Goal: Navigation & Orientation: Find specific page/section

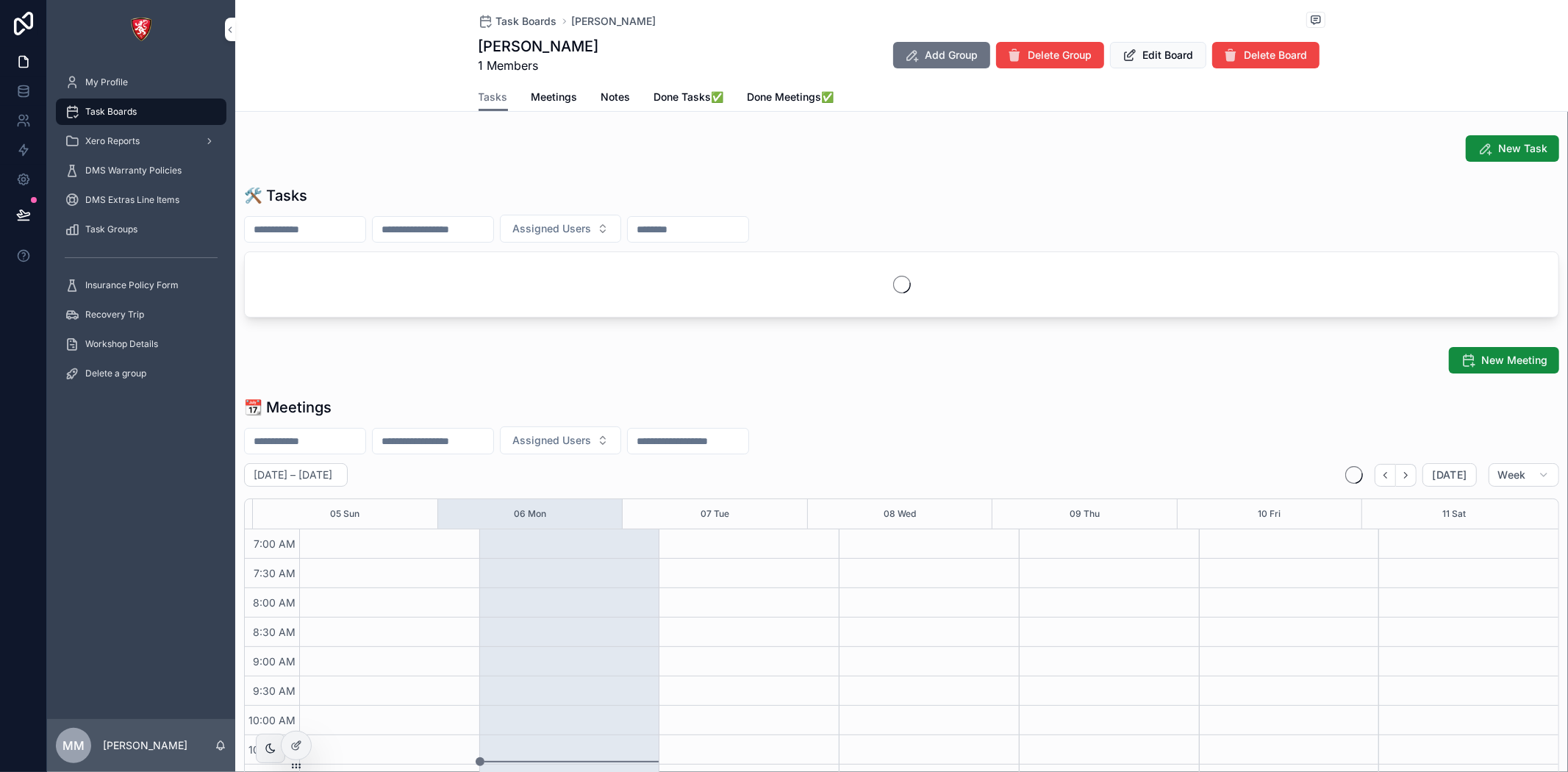
scroll to position [412, 0]
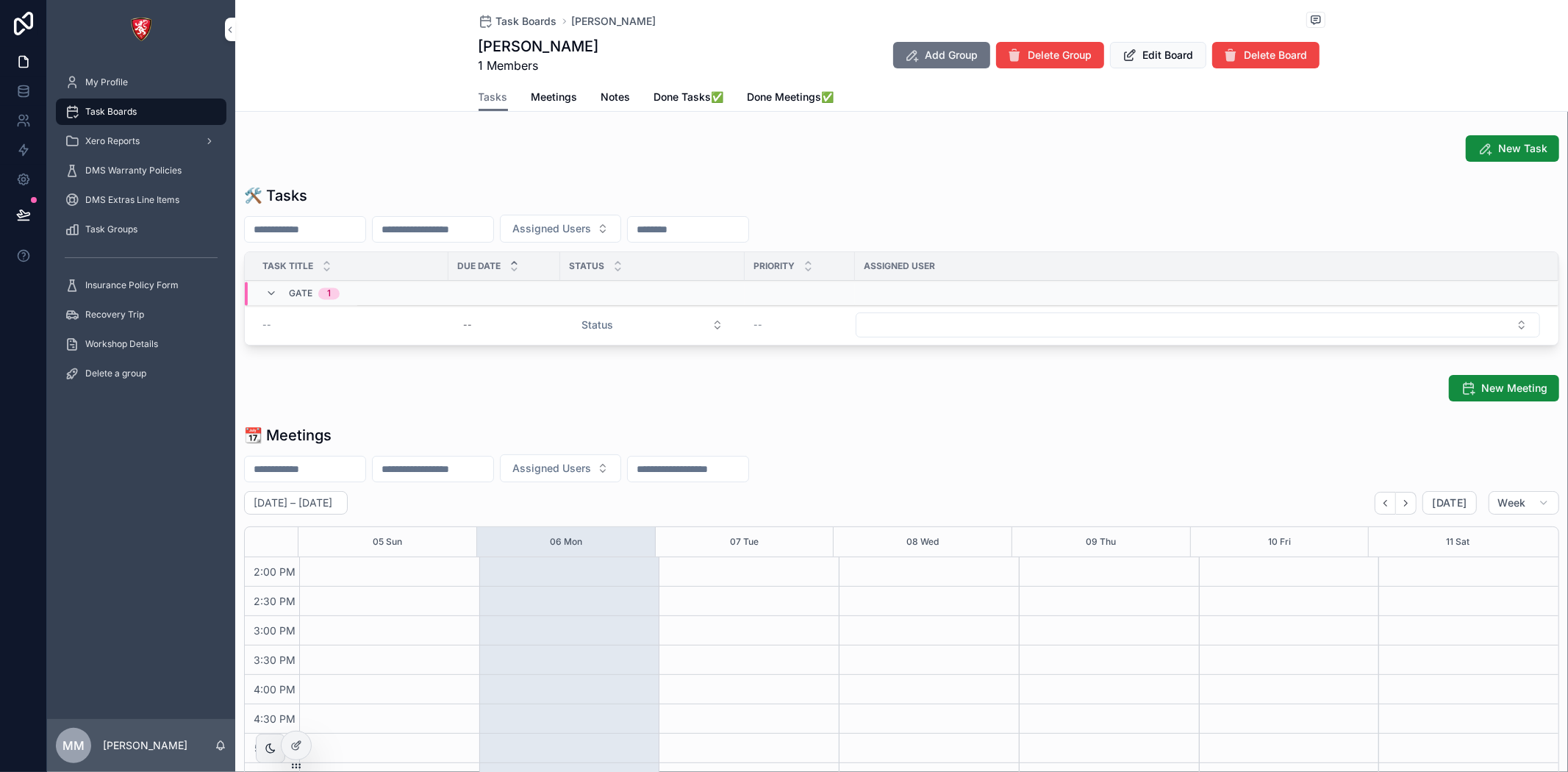
click at [297, 755] on div at bounding box center [296, 746] width 29 height 28
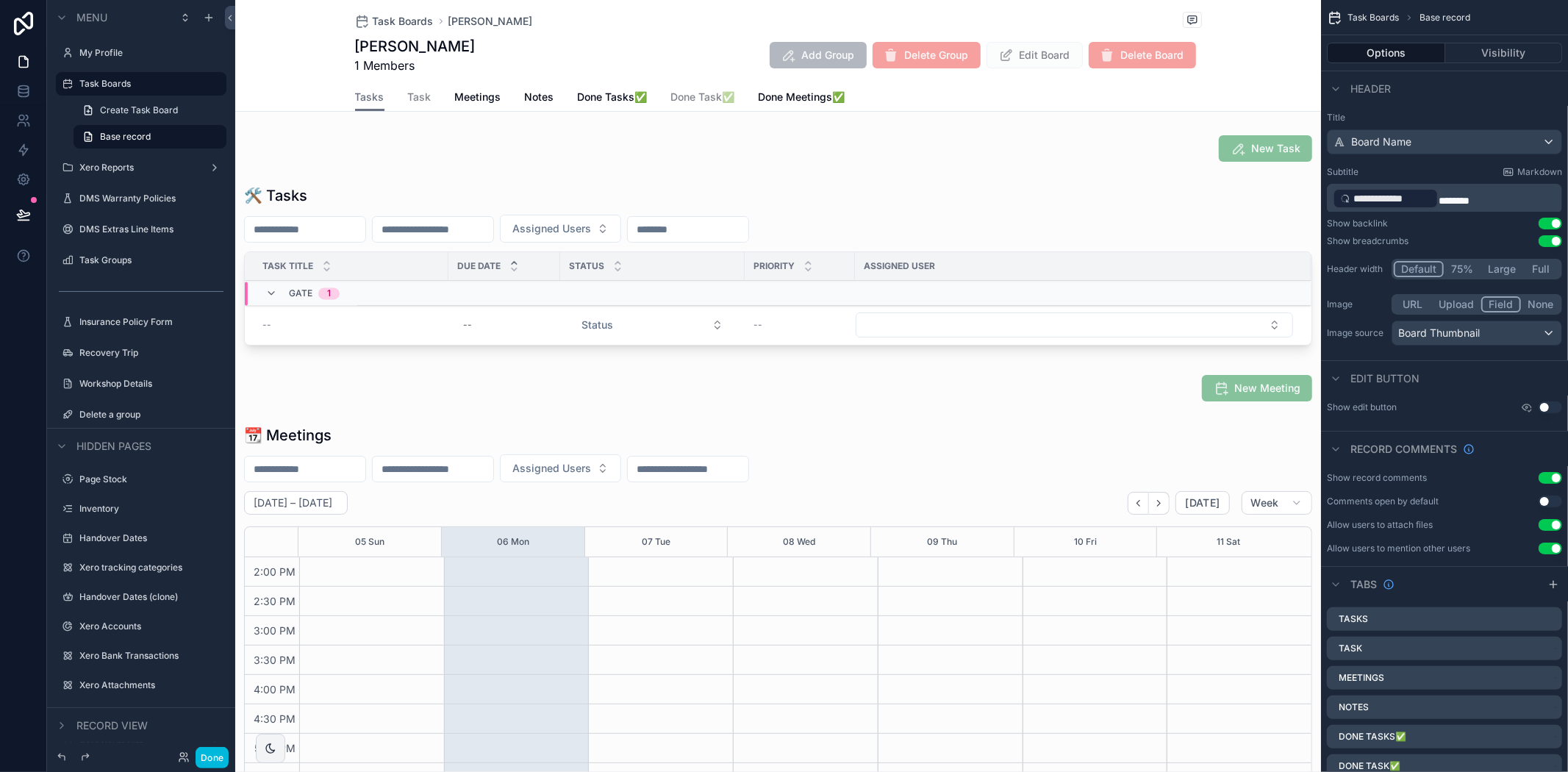
click at [410, 100] on span "Task" at bounding box center [420, 97] width 24 height 15
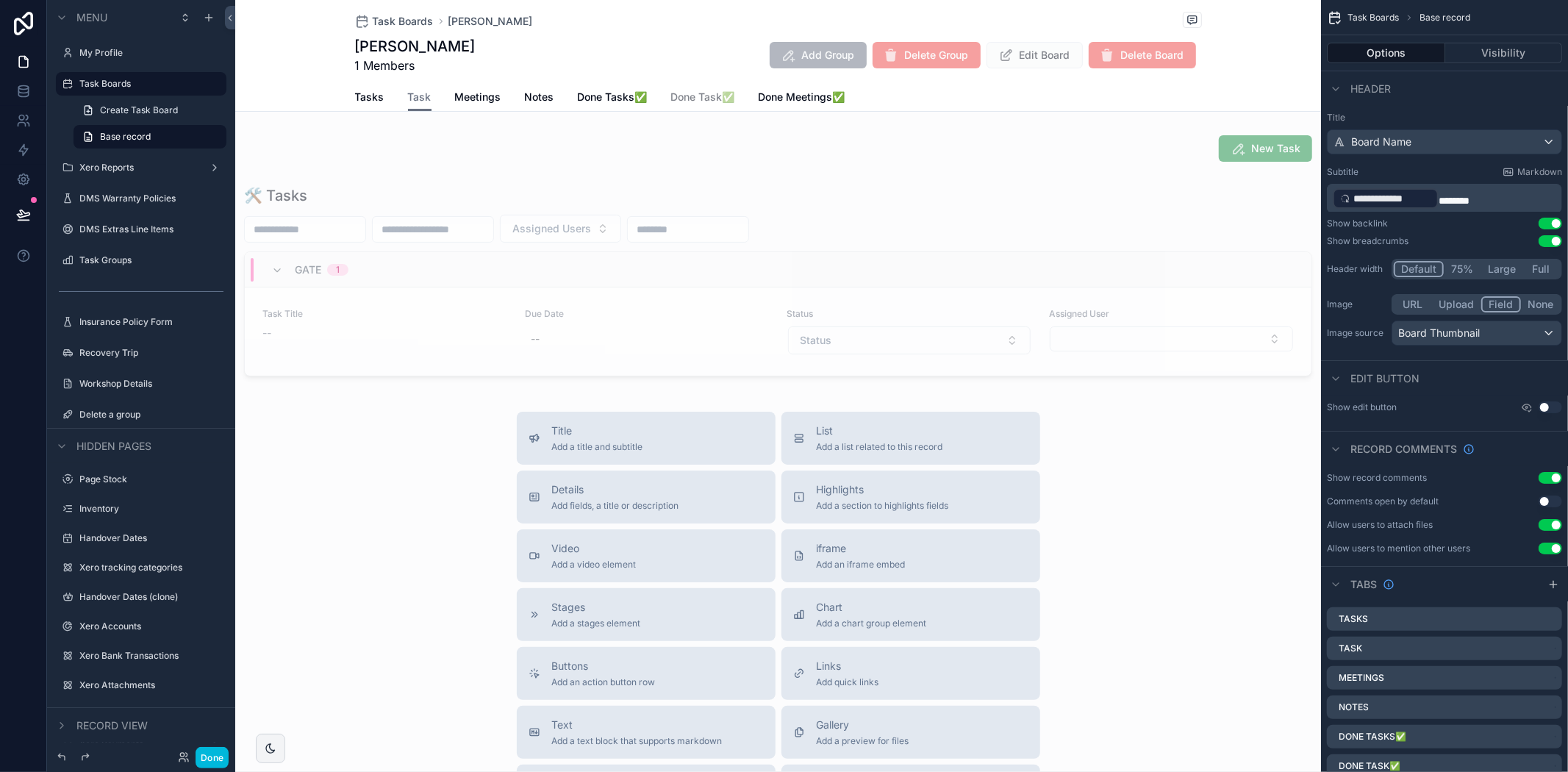
click at [469, 98] on span "Meetings" at bounding box center [478, 97] width 46 height 15
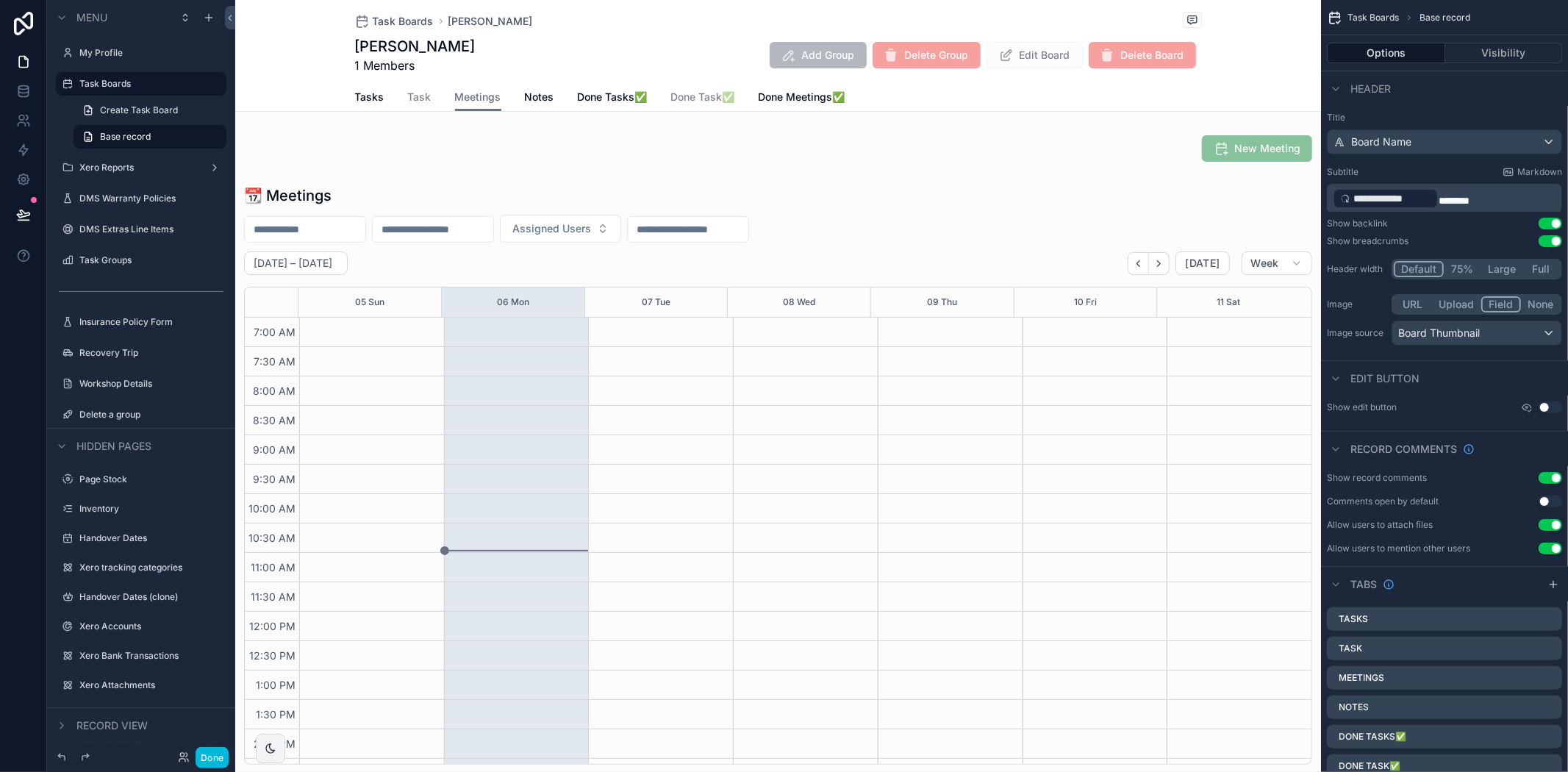
scroll to position [412, 0]
click at [542, 99] on span "Notes" at bounding box center [539, 97] width 29 height 15
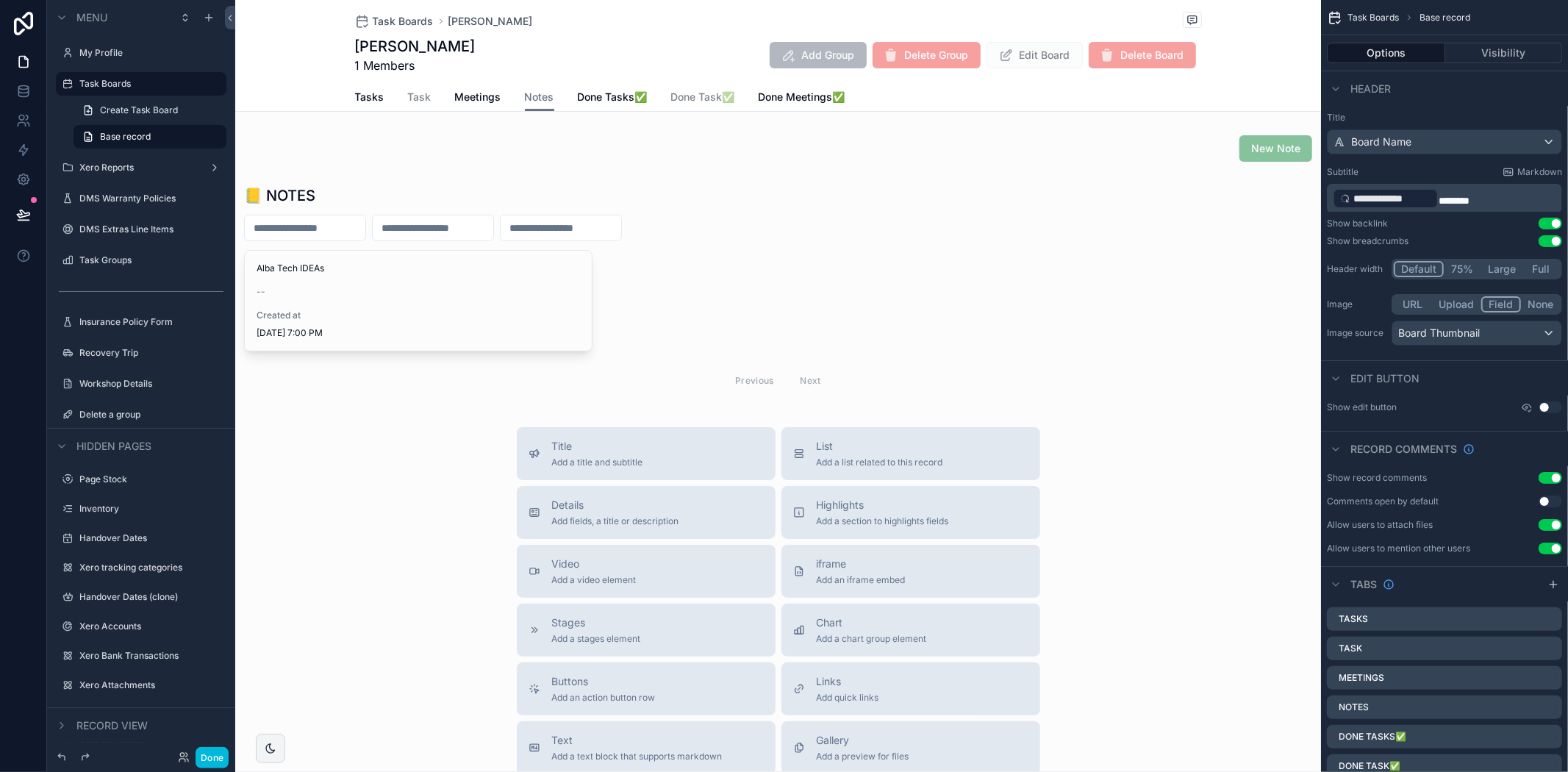
click at [456, 261] on div "scrollable content" at bounding box center [778, 291] width 1086 height 224
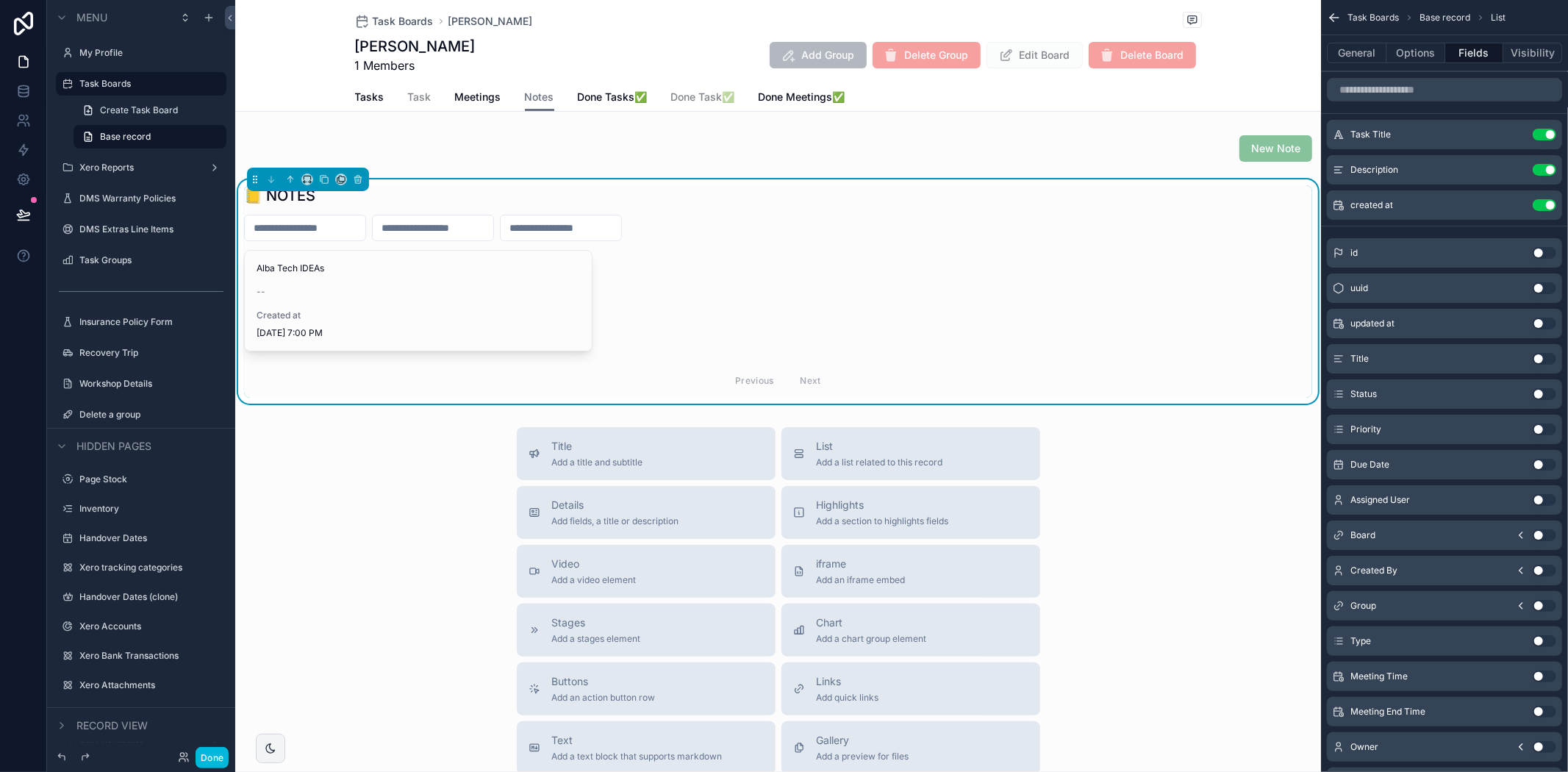
click at [449, 275] on div "Alba Tech IDEAs -- Created at [DATE] 7:00 PM" at bounding box center [419, 301] width 347 height 100
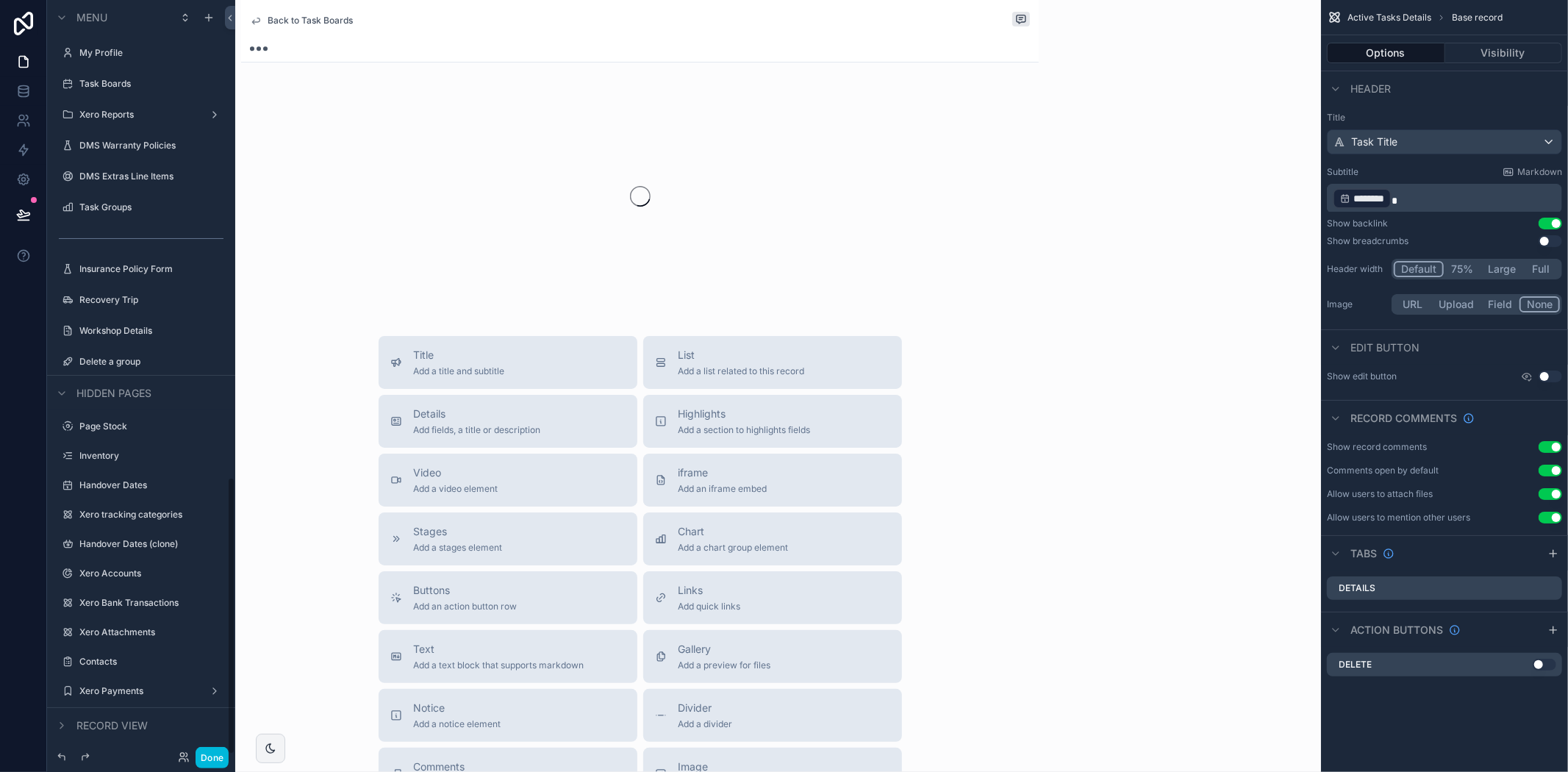
scroll to position [1297, 0]
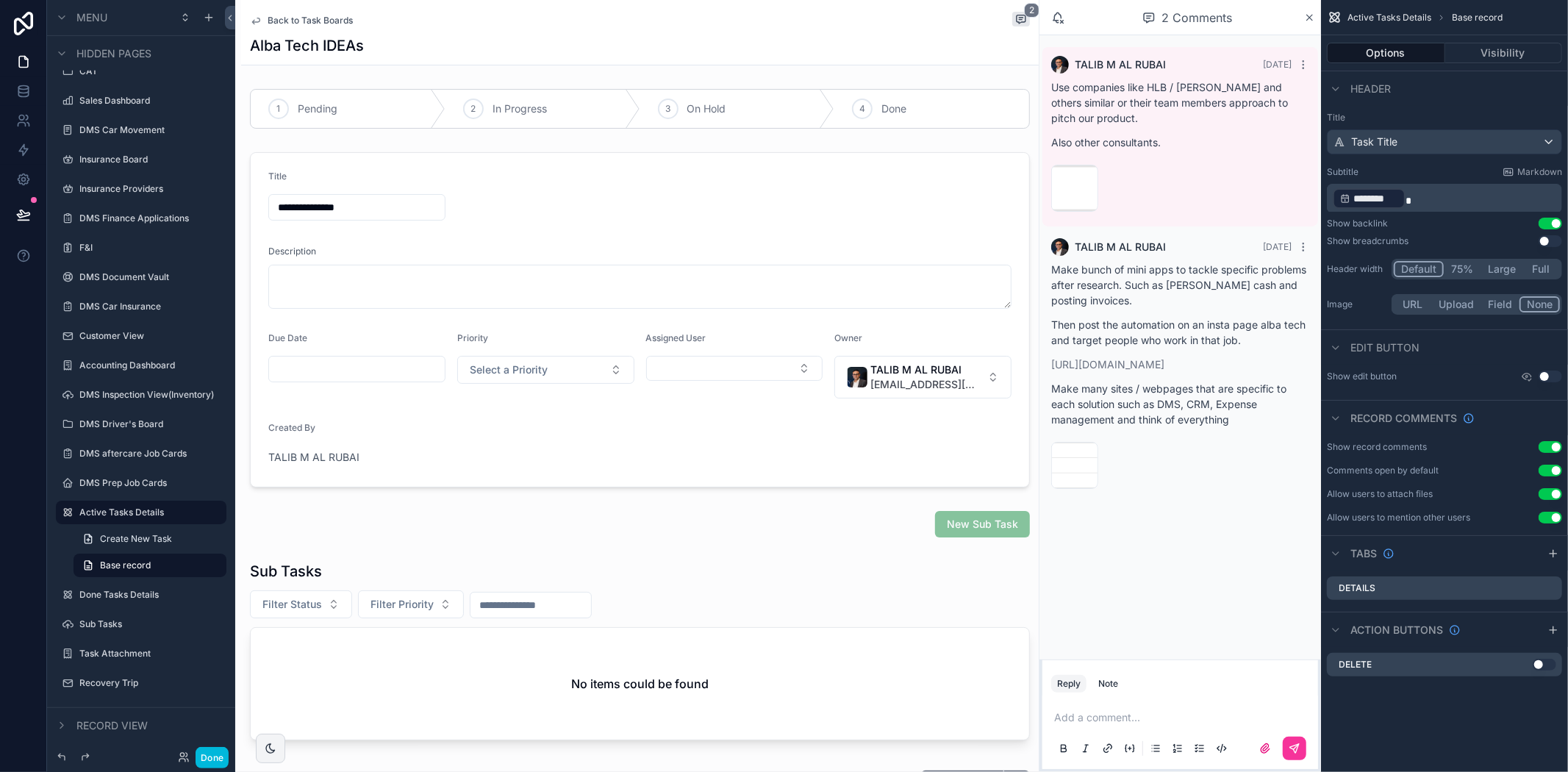
click at [313, 19] on span "Back to Task Boards" at bounding box center [310, 21] width 85 height 12
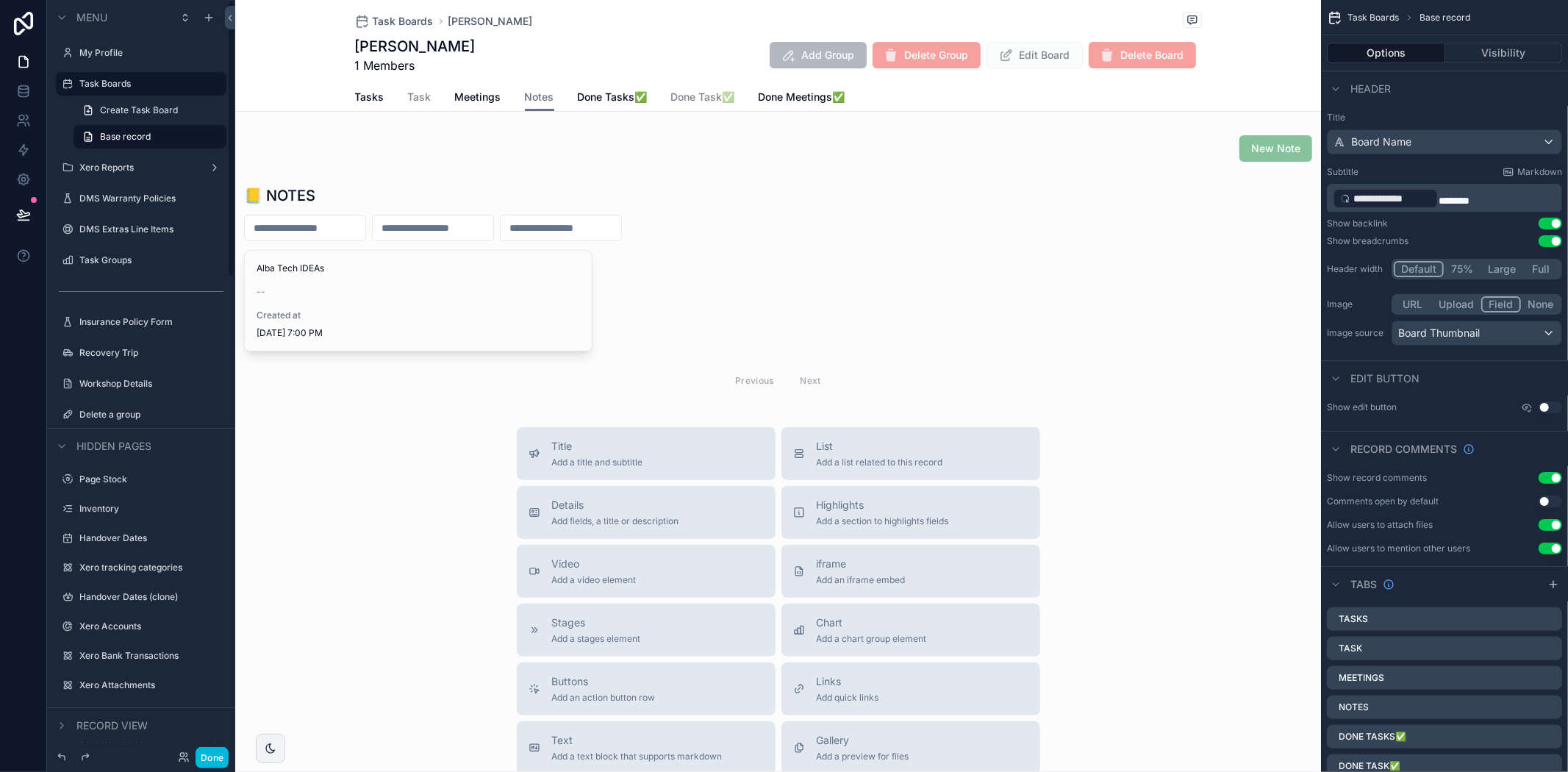
click at [114, 71] on div "Task Boards Create Task Board Base record" at bounding box center [141, 110] width 188 height 80
click at [118, 79] on label "Task Boards" at bounding box center [149, 84] width 139 height 12
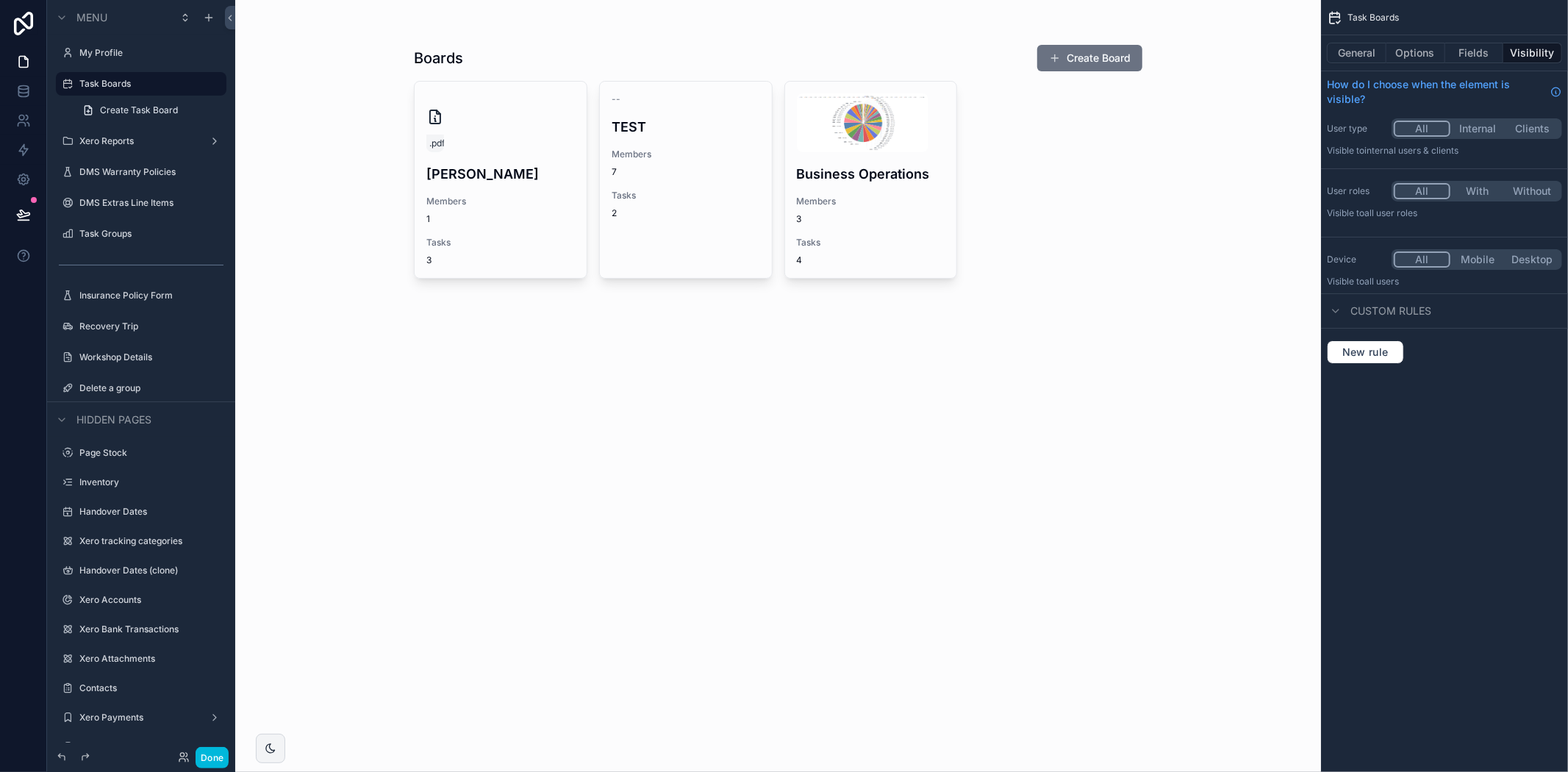
click at [910, 221] on div "scrollable content" at bounding box center [778, 162] width 752 height 326
click at [910, 221] on span "3" at bounding box center [871, 219] width 148 height 12
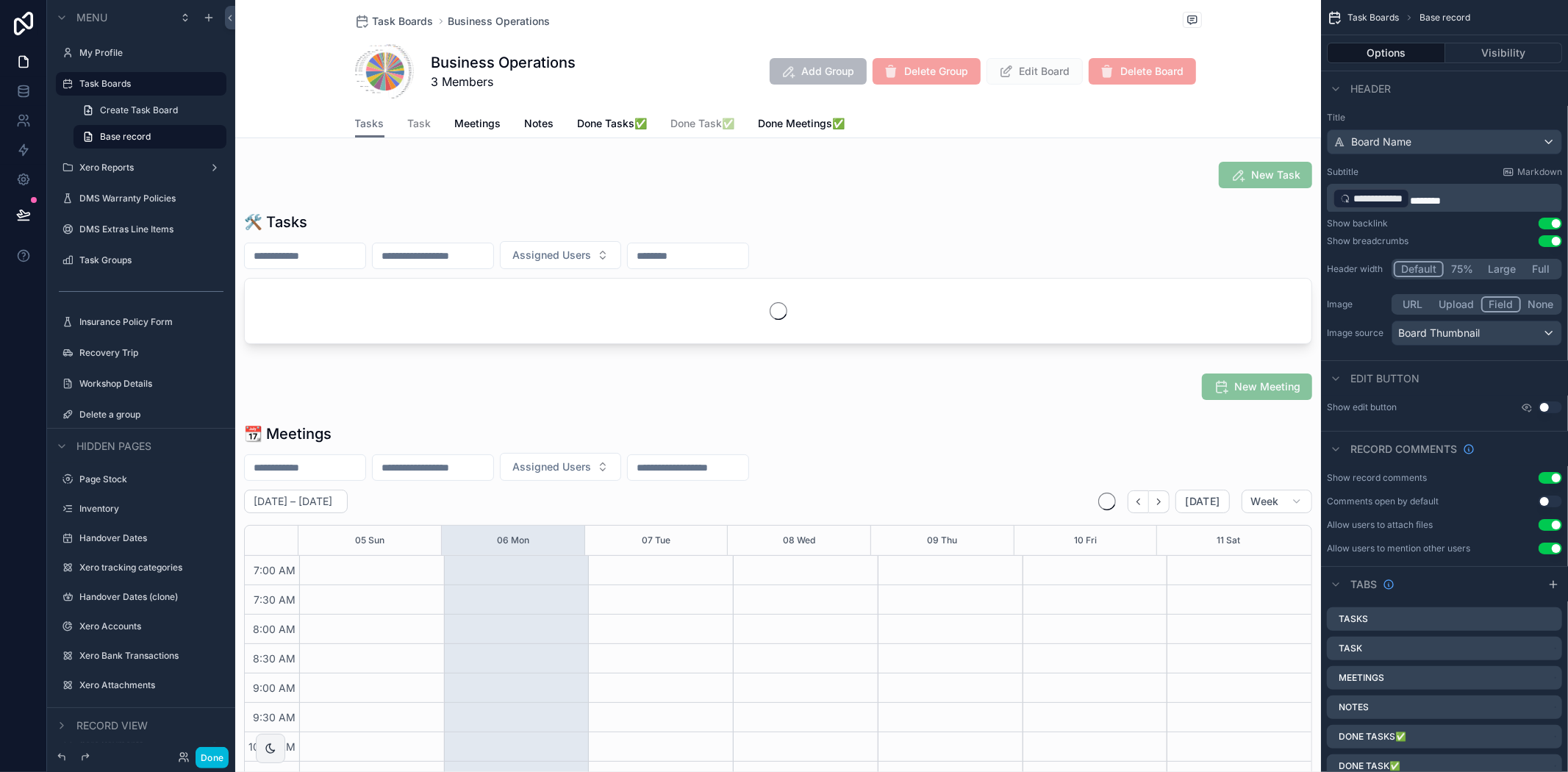
scroll to position [412, 0]
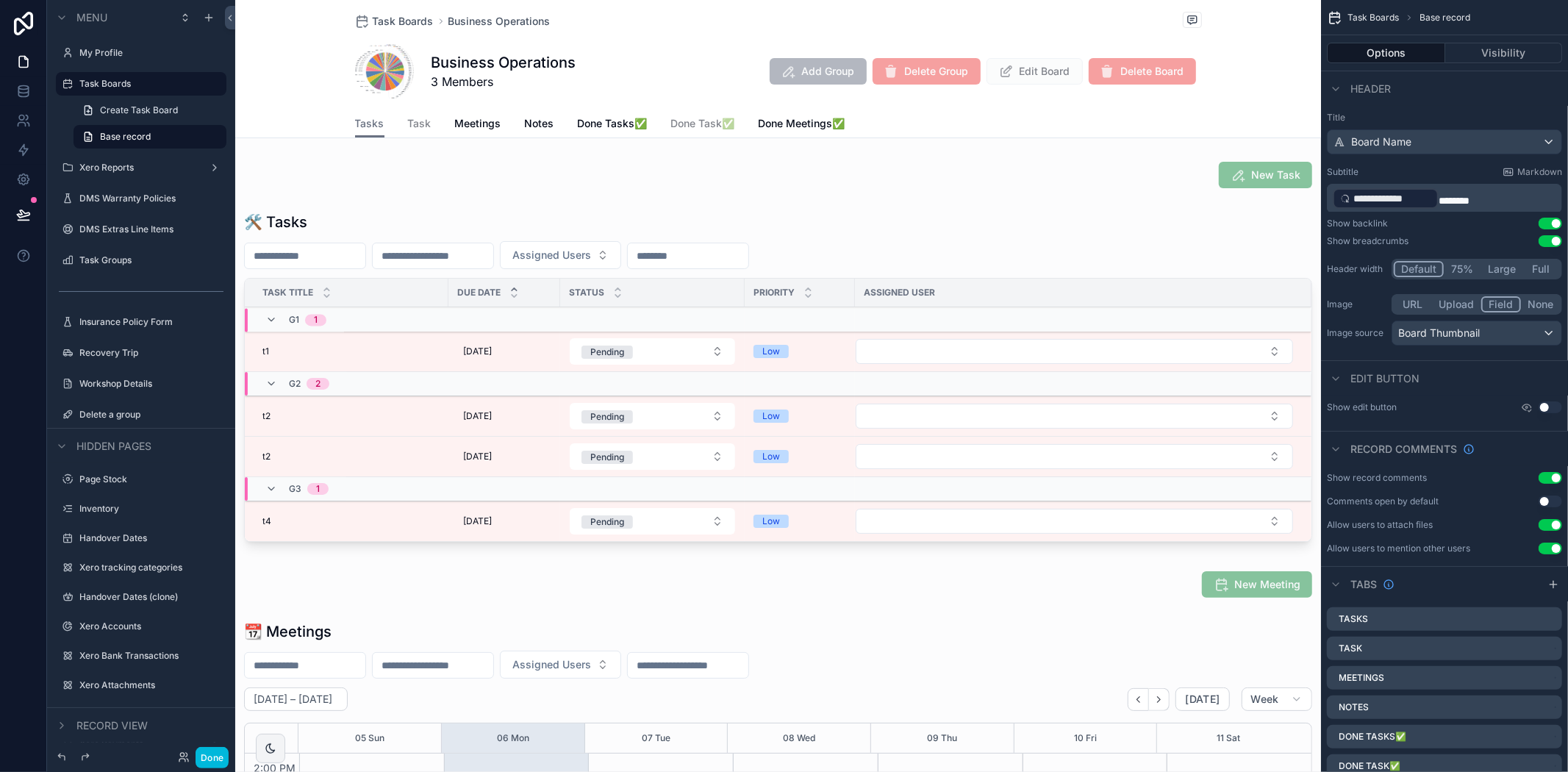
click at [546, 115] on div "Tasks Task Meetings Notes Done Tasks✅ Done Task✅ Done Meetings✅" at bounding box center [778, 124] width 847 height 28
click at [540, 118] on span "Notes" at bounding box center [539, 124] width 29 height 15
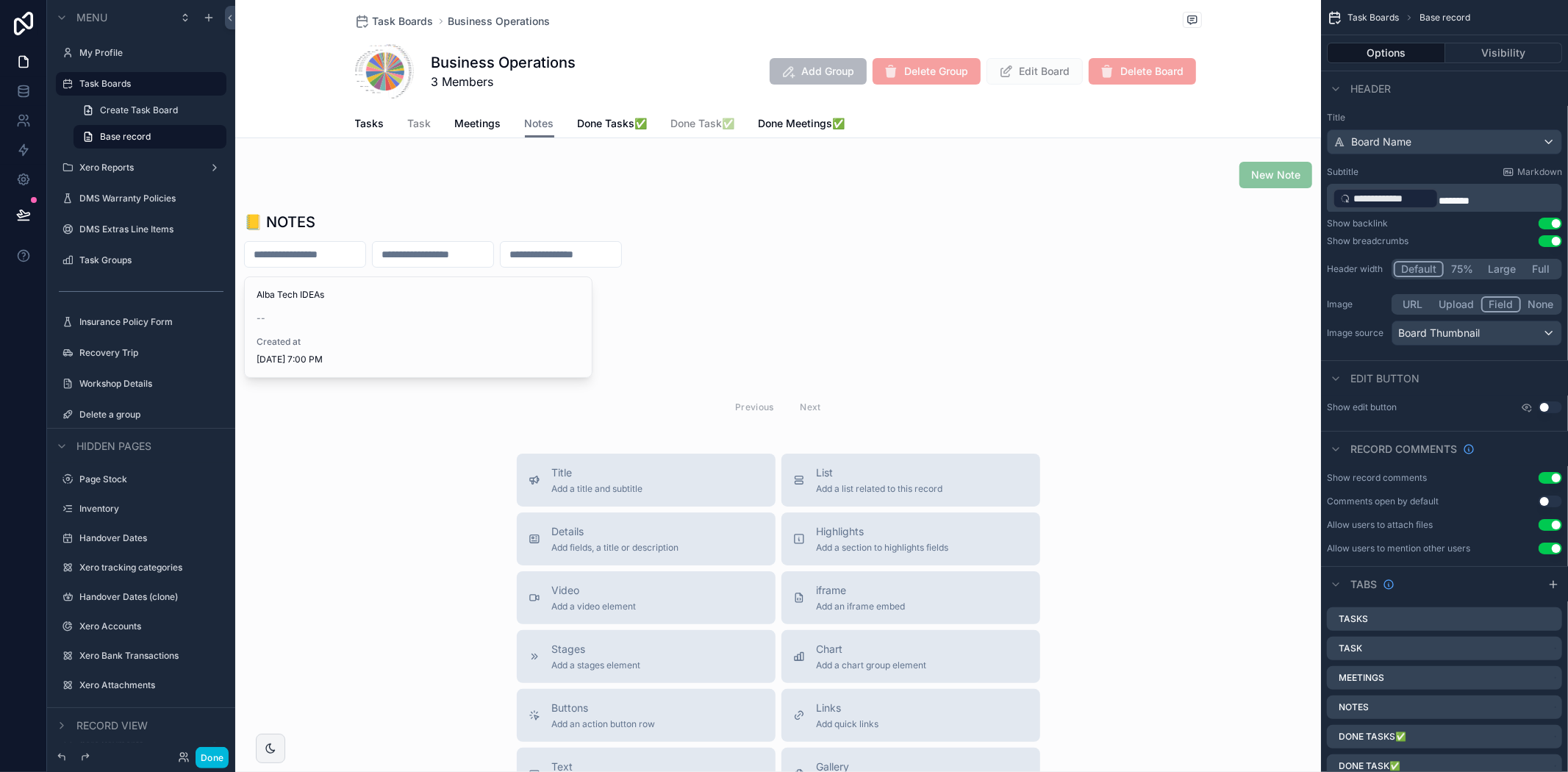
click at [331, 322] on div "scrollable content" at bounding box center [778, 317] width 1086 height 224
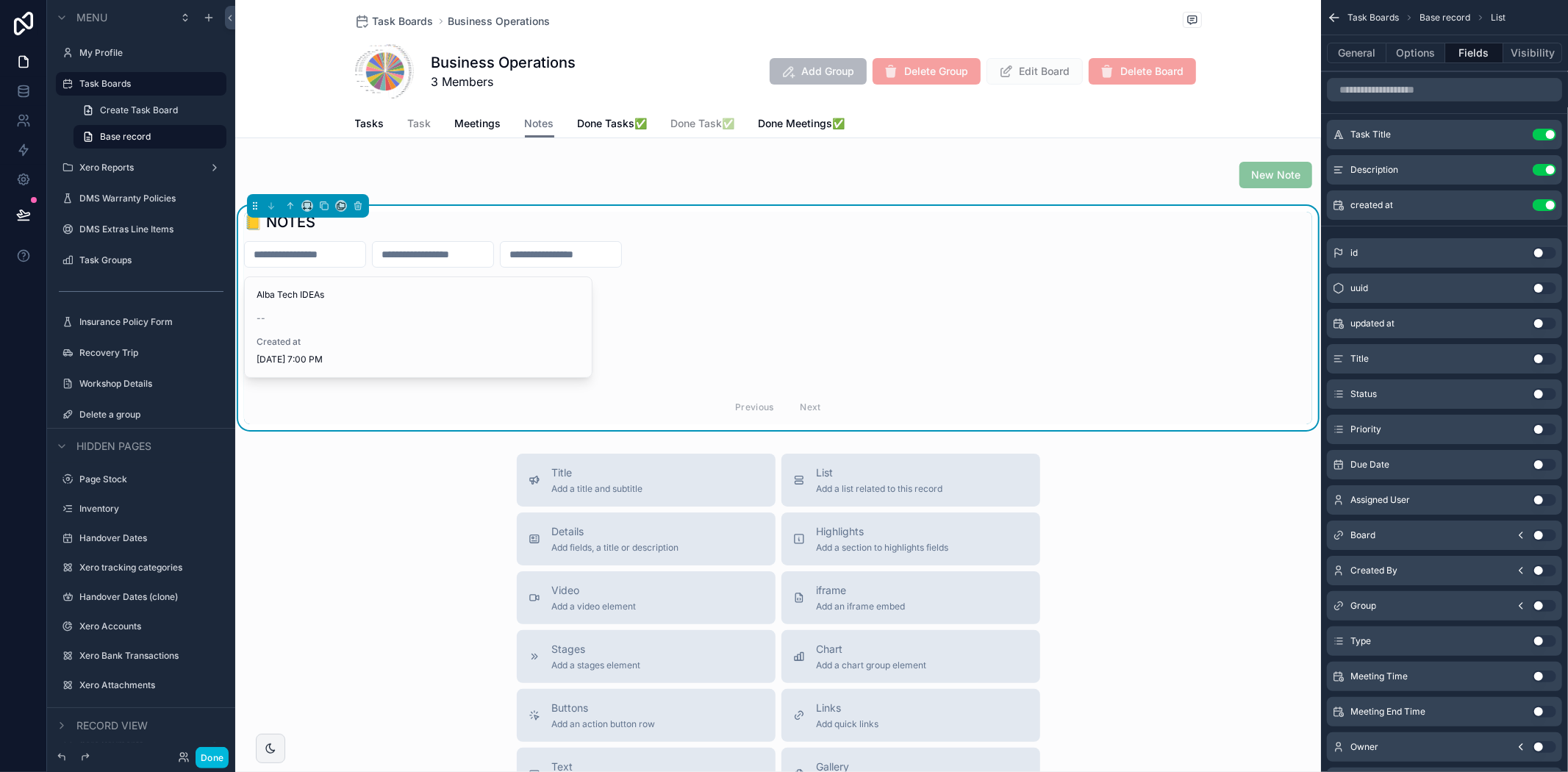
click at [305, 307] on div "Alba Tech IDEAs -- Created at [DATE] 7:00 PM" at bounding box center [419, 327] width 347 height 100
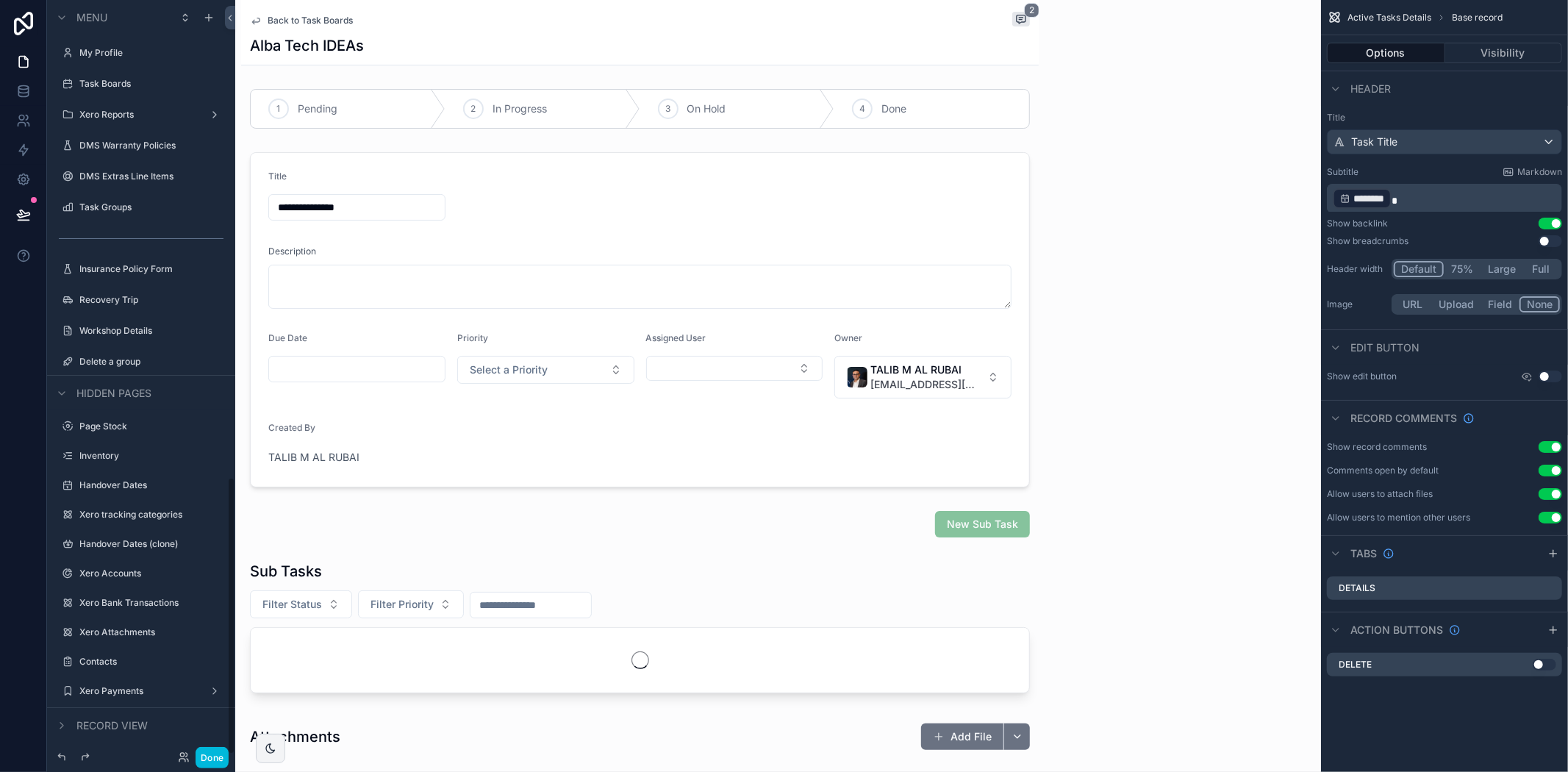
scroll to position [1297, 0]
